Goal: Navigation & Orientation: Find specific page/section

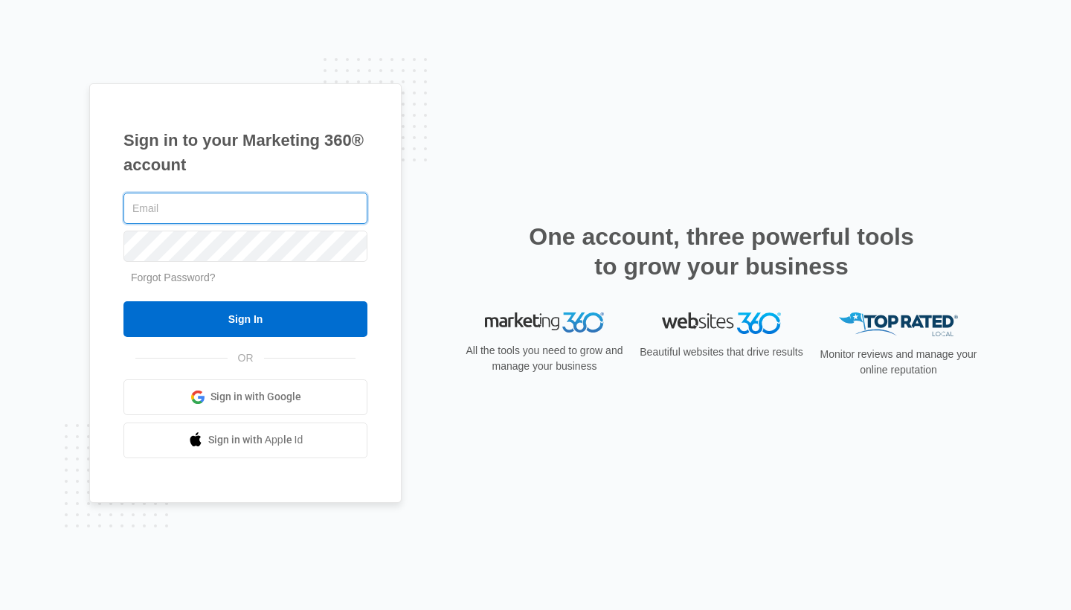
type input "[EMAIL_ADDRESS][DOMAIN_NAME]"
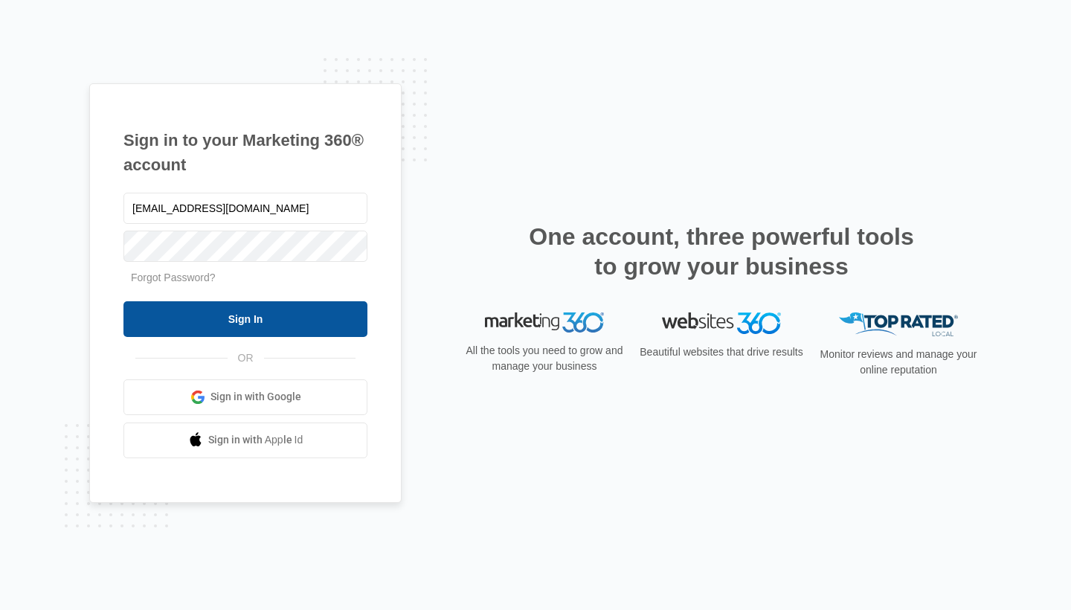
click at [279, 314] on input "Sign In" at bounding box center [245, 319] width 244 height 36
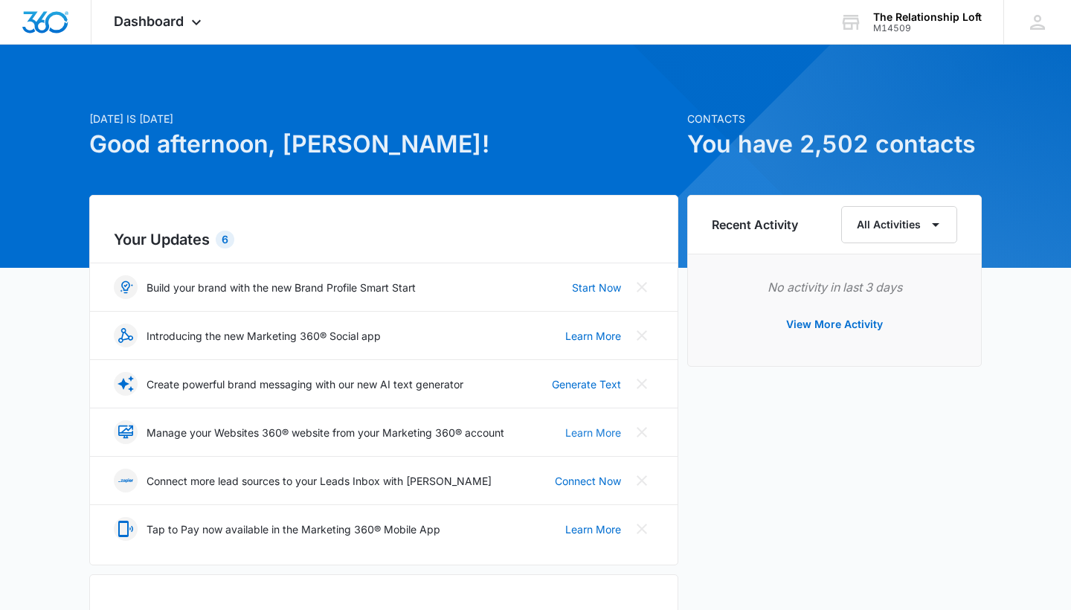
click at [580, 432] on link "Learn More" at bounding box center [593, 433] width 56 height 16
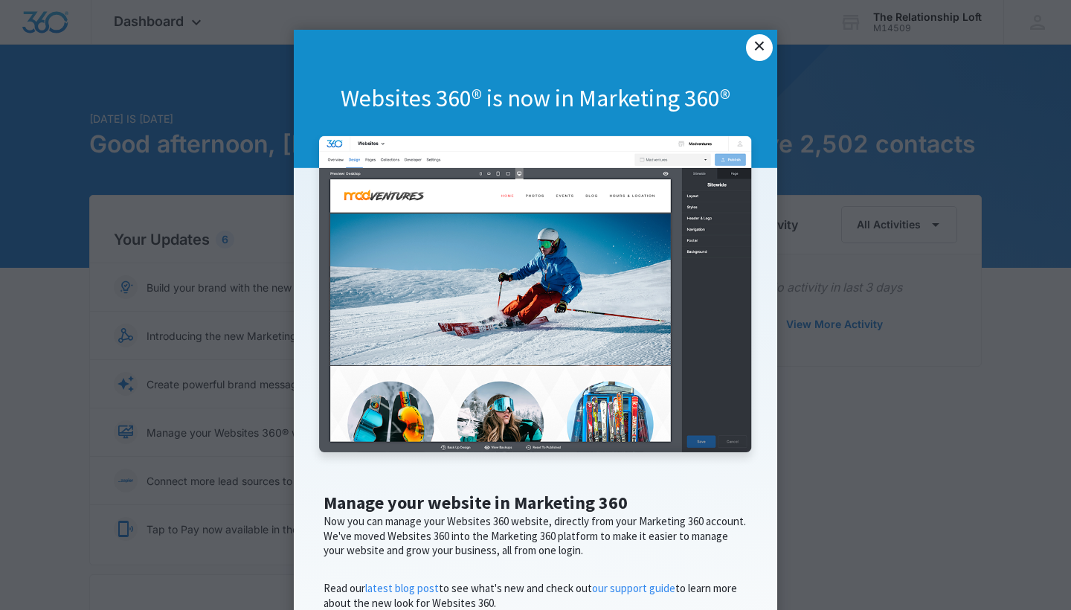
click at [756, 48] on link "×" at bounding box center [759, 47] width 27 height 27
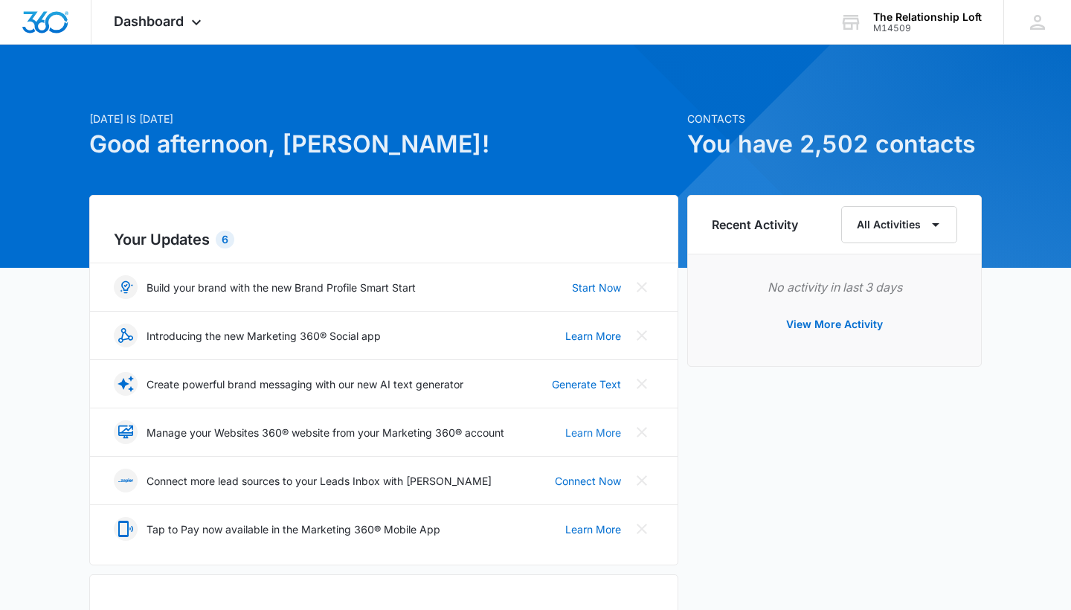
click at [583, 430] on link "Learn More" at bounding box center [593, 433] width 56 height 16
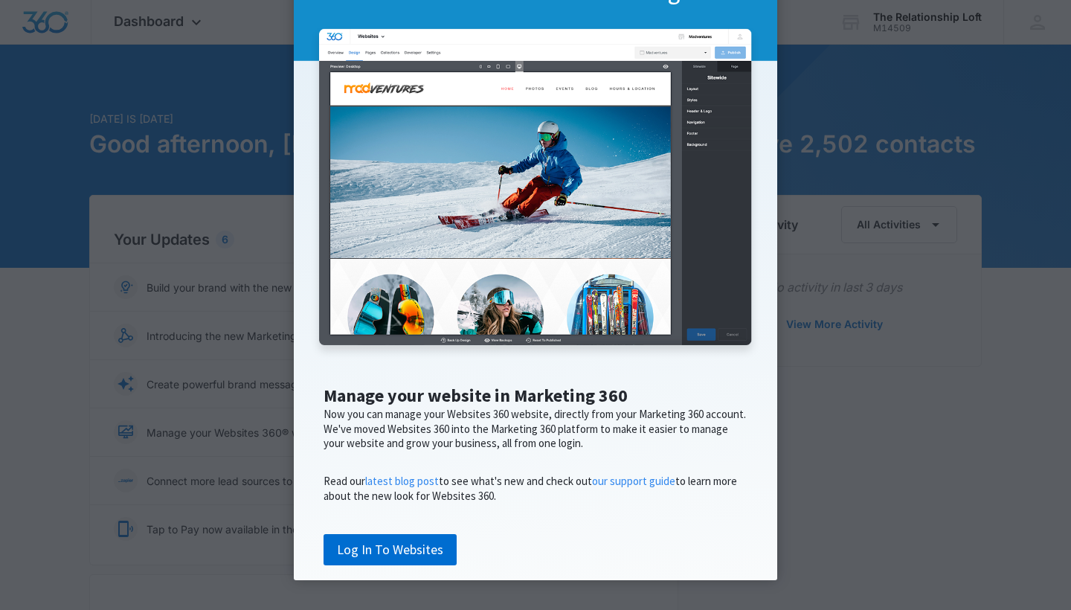
scroll to position [153, 0]
click at [425, 555] on link "Log In To Websites" at bounding box center [389, 549] width 133 height 31
